Goal: Task Accomplishment & Management: Use online tool/utility

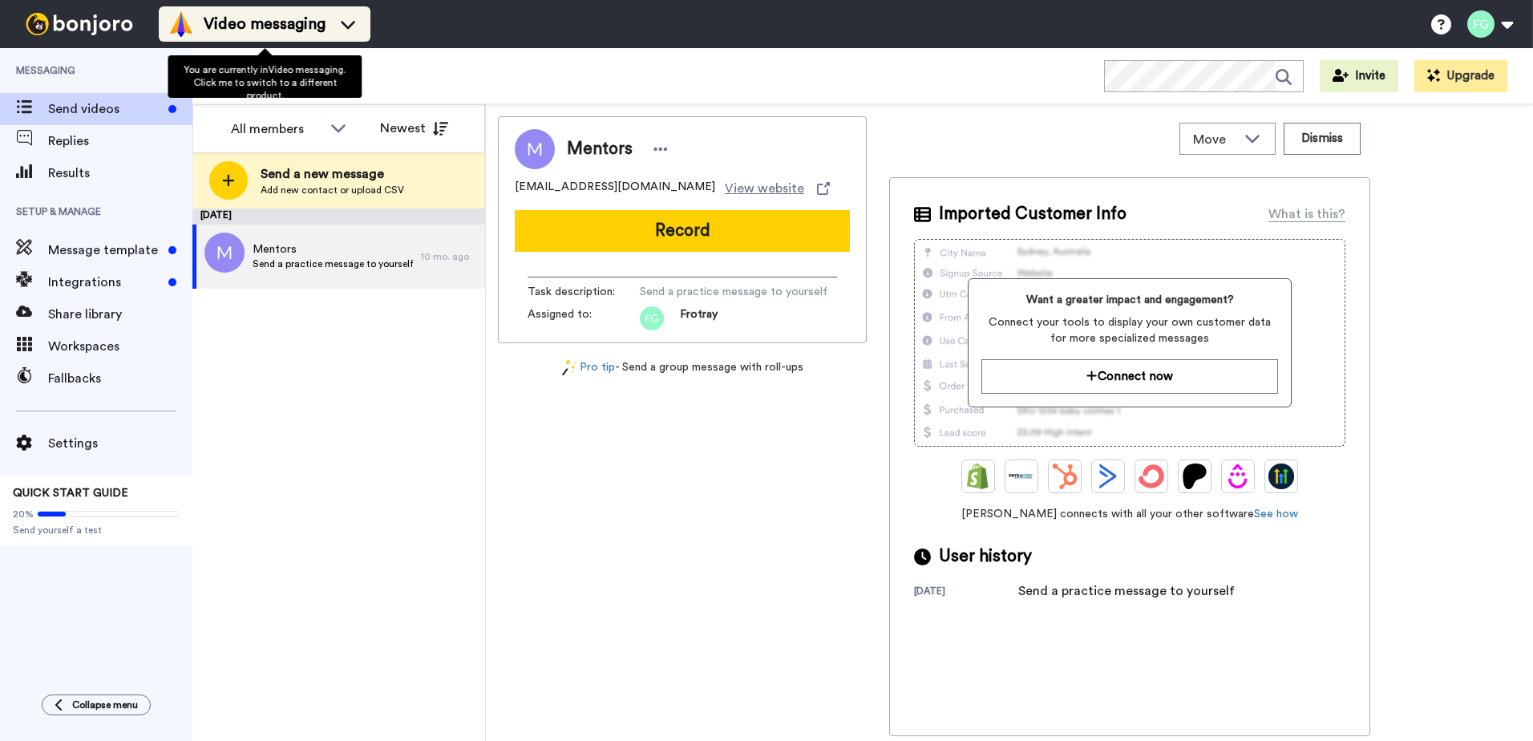
click at [334, 38] on li "Video messaging" at bounding box center [265, 23] width 212 height 35
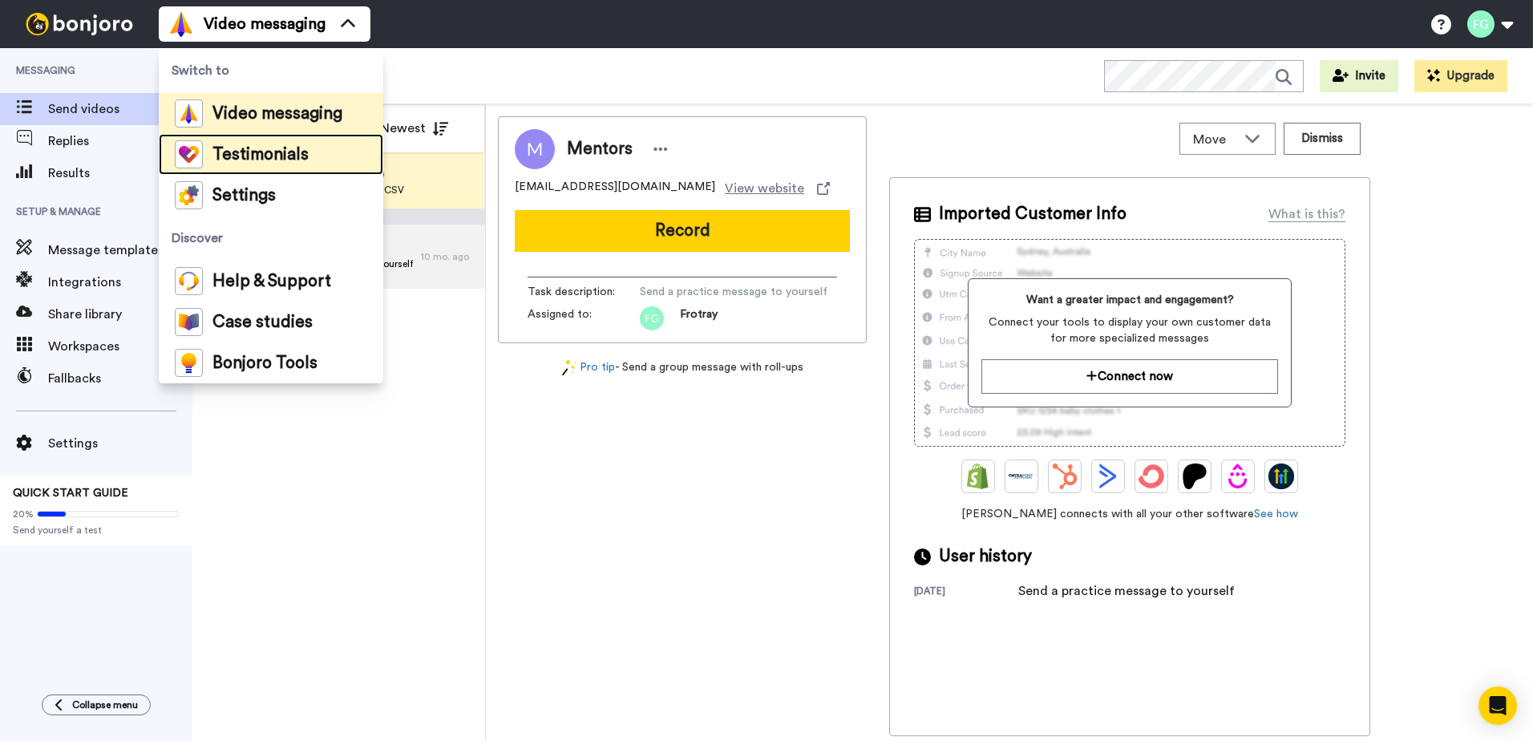
click at [315, 151] on li "Testimonials" at bounding box center [271, 154] width 224 height 41
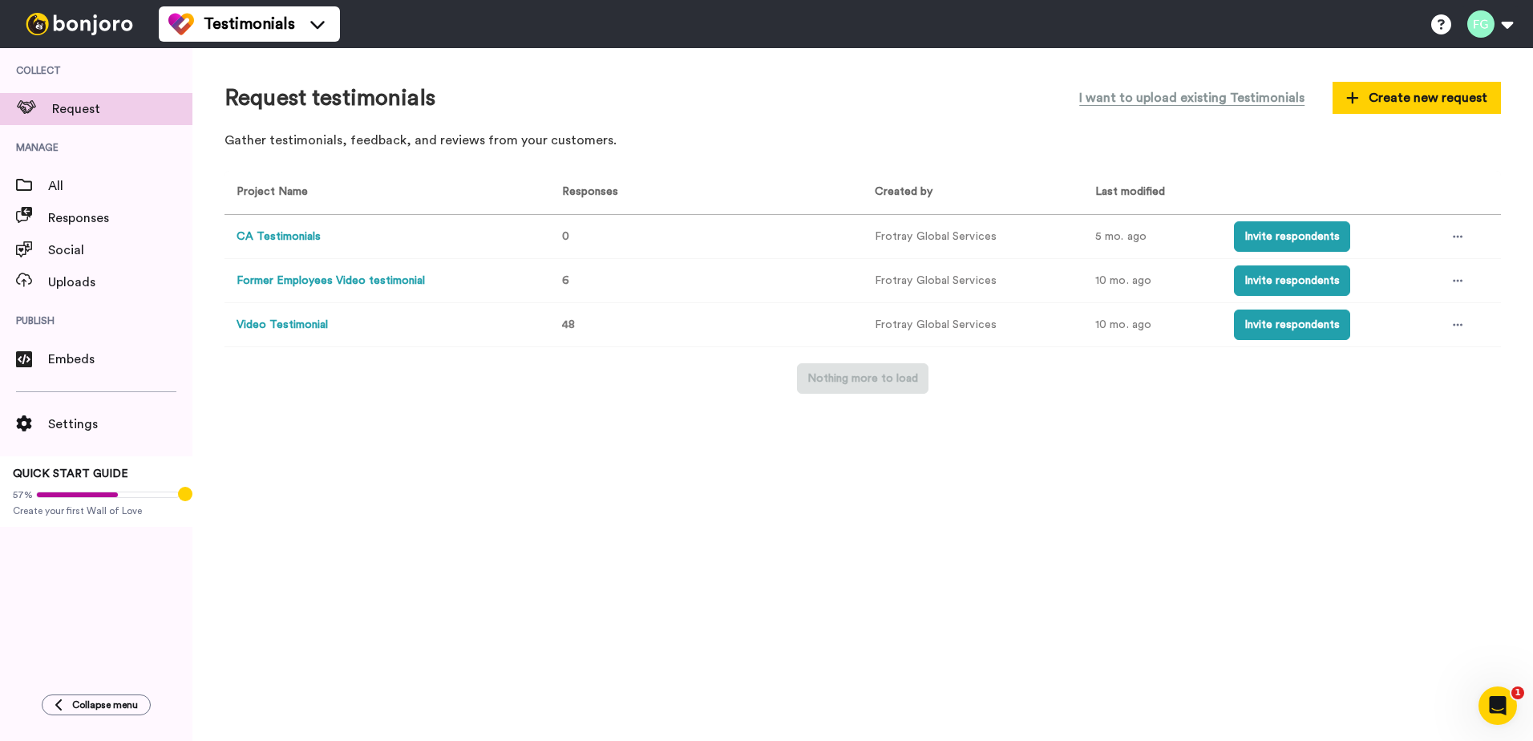
click at [296, 319] on button "Video Testimonial" at bounding box center [281, 325] width 91 height 17
